Goal: Task Accomplishment & Management: Use online tool/utility

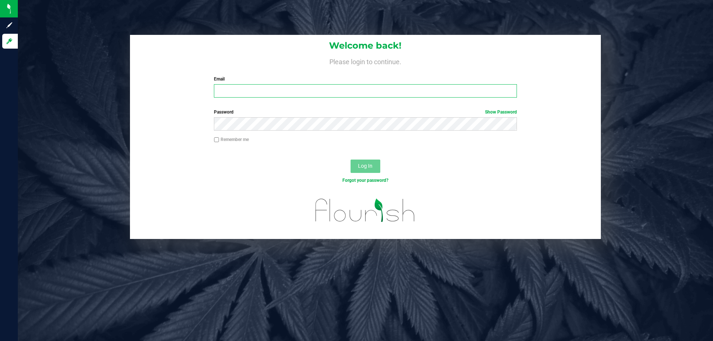
click at [240, 92] on input "Email" at bounding box center [365, 90] width 303 height 13
type input "[EMAIL_ADDRESS][DOMAIN_NAME]"
click at [351, 160] on button "Log In" at bounding box center [366, 166] width 30 height 13
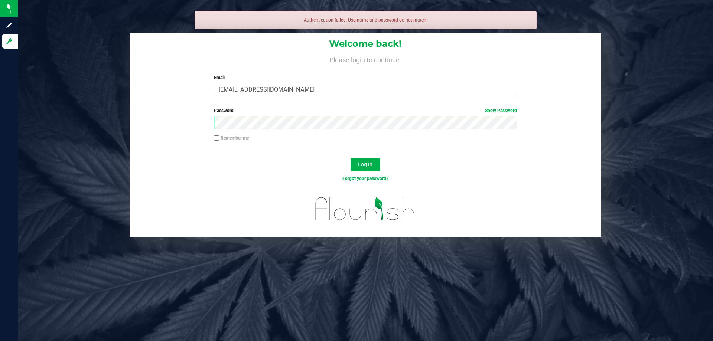
click at [351, 158] on button "Log In" at bounding box center [366, 164] width 30 height 13
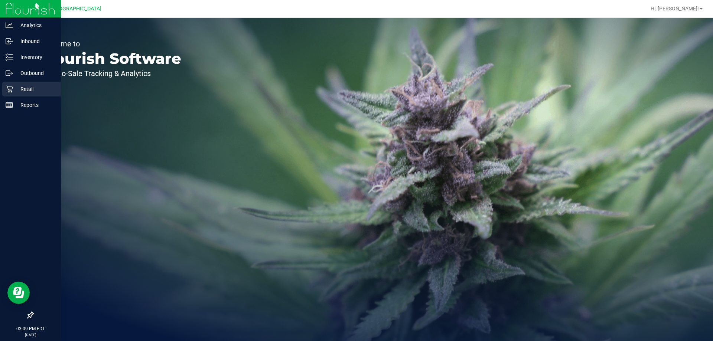
click at [17, 93] on p "Retail" at bounding box center [35, 89] width 45 height 9
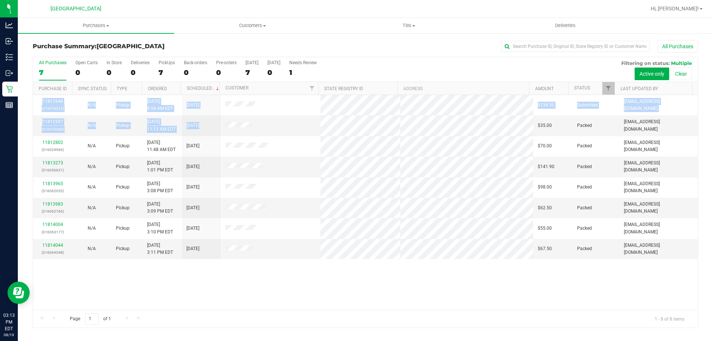
drag, startPoint x: 313, startPoint y: 124, endPoint x: 400, endPoint y: 273, distance: 173.1
click at [400, 273] on div "11811649 (315973312) N/A Pickup [DATE] 8:54 AM EDT 8/19/2025 $138.50 Submitted …" at bounding box center [365, 202] width 665 height 215
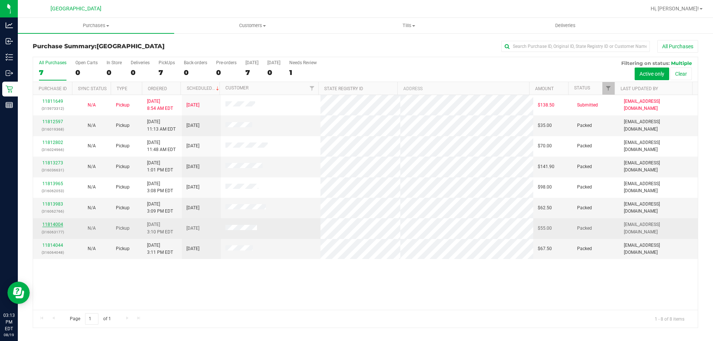
click at [56, 227] on link "11814004" at bounding box center [52, 224] width 21 height 5
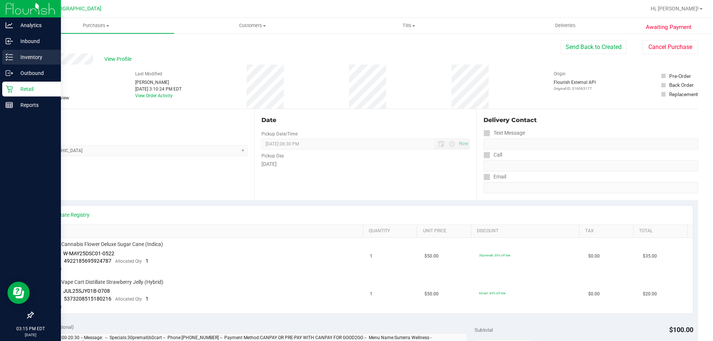
click at [27, 53] on p "Inventory" at bounding box center [35, 57] width 45 height 9
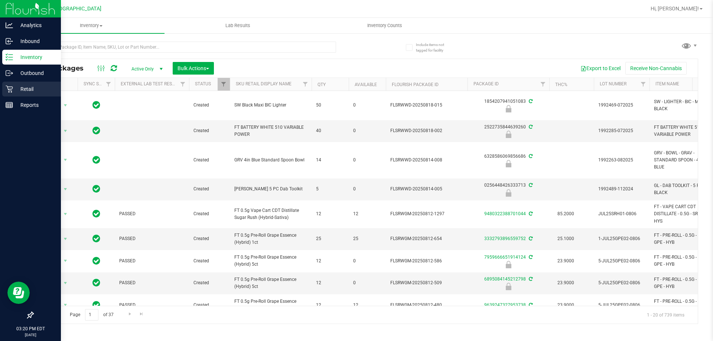
drag, startPoint x: 9, startPoint y: 88, endPoint x: 16, endPoint y: 87, distance: 7.4
click at [9, 87] on icon at bounding box center [9, 88] width 7 height 7
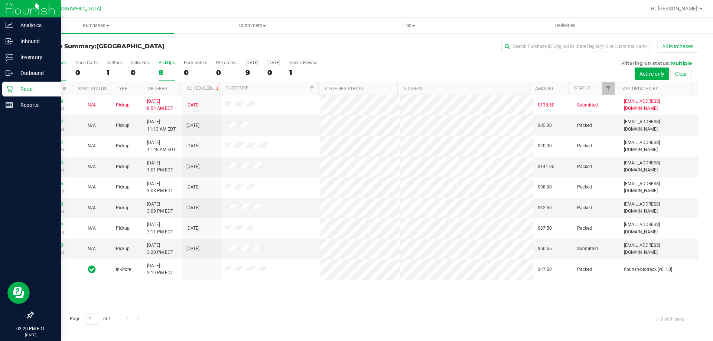
click at [160, 66] on label "PickUps 8" at bounding box center [167, 70] width 16 height 20
click at [0, 0] on input "PickUps 8" at bounding box center [0, 0] width 0 height 0
click at [609, 88] on span "Filter" at bounding box center [608, 88] width 6 height 6
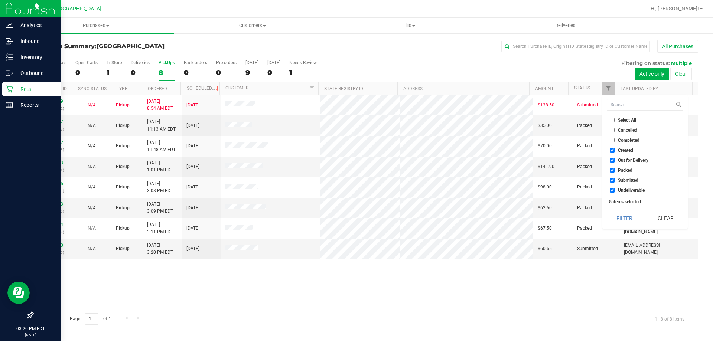
click at [615, 149] on label "Created" at bounding box center [621, 150] width 23 height 5
click at [615, 149] on input "Created" at bounding box center [612, 150] width 5 height 5
checkbox input "false"
click at [617, 159] on label "Out for Delivery" at bounding box center [629, 160] width 39 height 5
click at [615, 159] on input "Out for Delivery" at bounding box center [612, 160] width 5 height 5
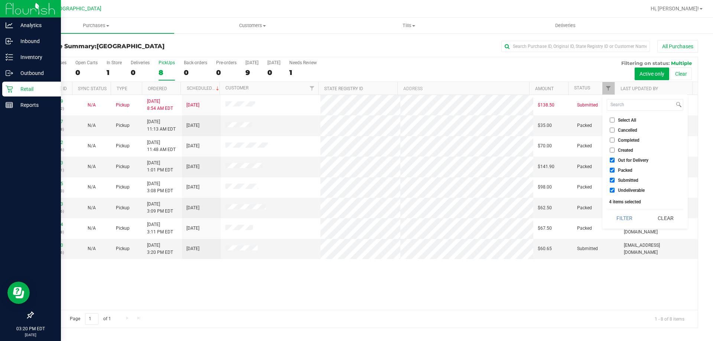
checkbox input "false"
click at [615, 167] on li "Packed" at bounding box center [645, 170] width 76 height 8
click at [618, 169] on span "Packed" at bounding box center [625, 170] width 14 height 4
click at [615, 169] on input "Packed" at bounding box center [612, 170] width 5 height 5
checkbox input "false"
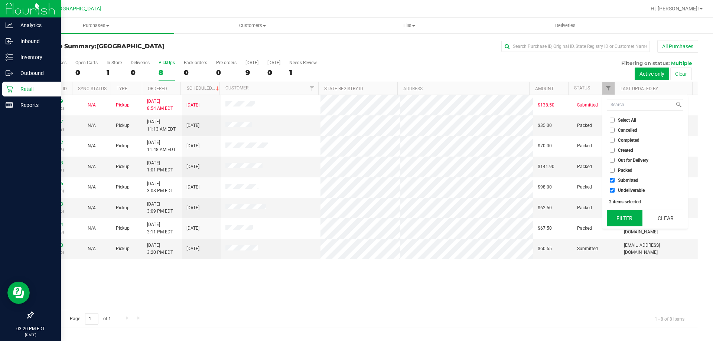
click at [615, 214] on button "Filter" at bounding box center [625, 218] width 36 height 16
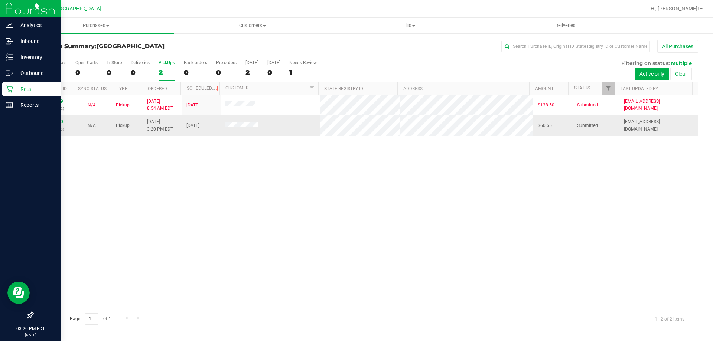
click at [53, 128] on p "(316066976)" at bounding box center [53, 129] width 30 height 7
click at [53, 123] on link "11814120" at bounding box center [52, 121] width 21 height 5
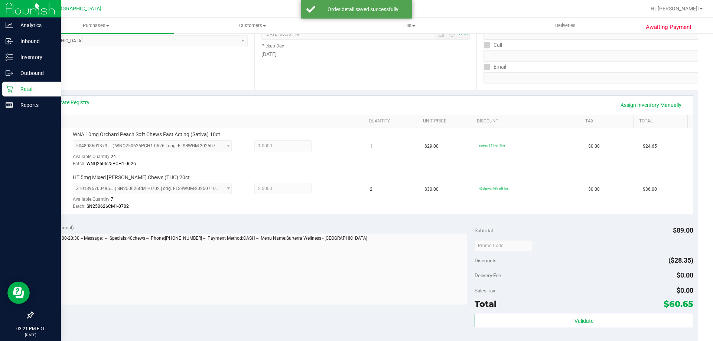
scroll to position [186, 0]
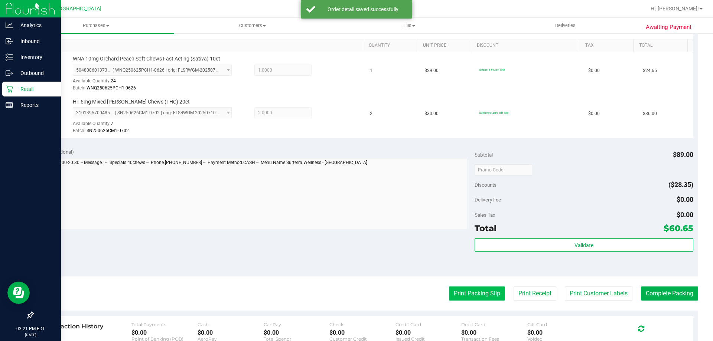
click at [474, 287] on button "Print Packing Slip" at bounding box center [477, 294] width 56 height 14
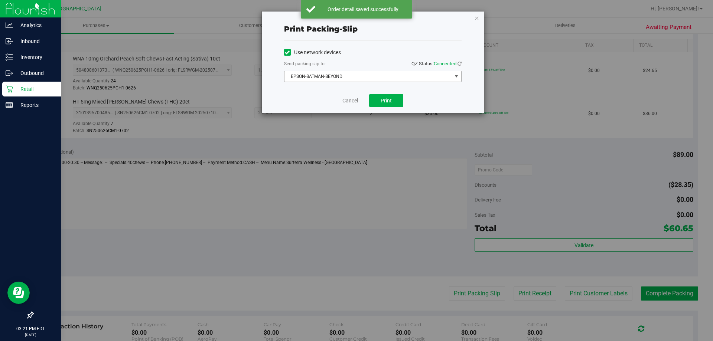
click at [371, 71] on span "EPSON-BATMAN-BEYOND" at bounding box center [367, 76] width 167 height 10
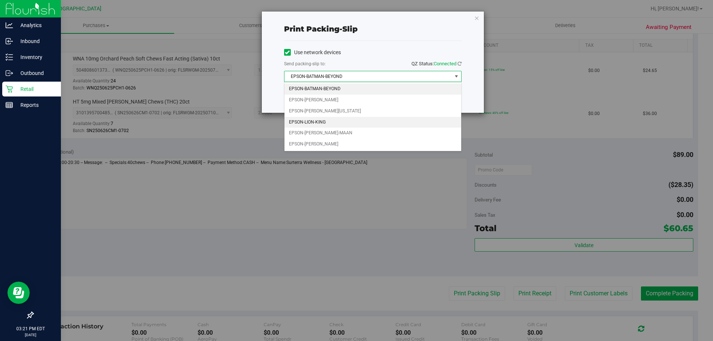
click at [343, 121] on li "EPSON-LION-KING" at bounding box center [372, 122] width 177 height 11
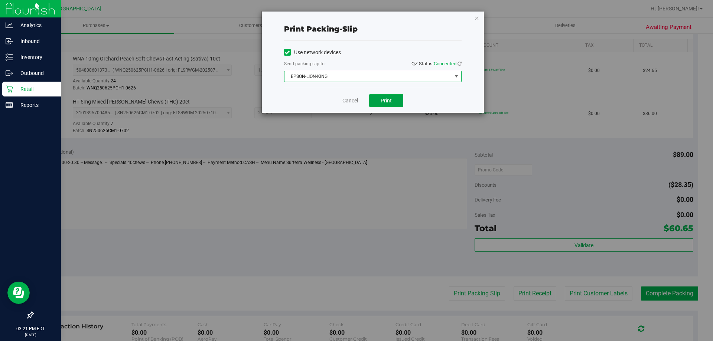
click at [392, 104] on button "Print" at bounding box center [386, 100] width 34 height 13
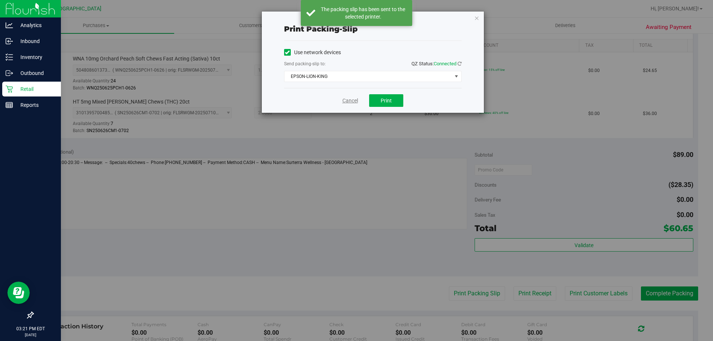
click at [354, 100] on link "Cancel" at bounding box center [350, 101] width 16 height 8
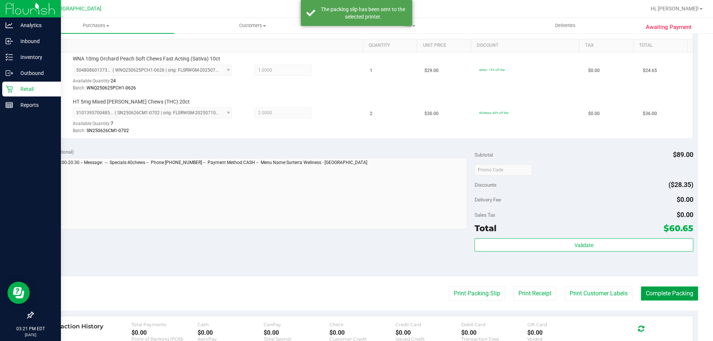
click at [668, 297] on button "Complete Packing" at bounding box center [669, 294] width 57 height 14
